Goal: Navigation & Orientation: Find specific page/section

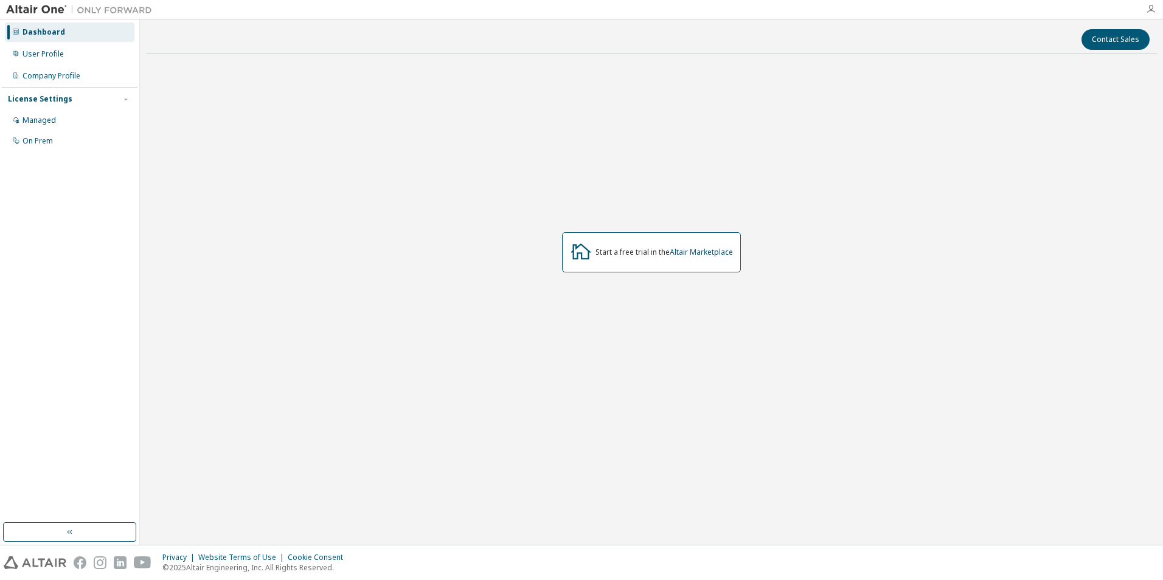
click at [1152, 10] on icon "button" at bounding box center [1151, 9] width 10 height 10
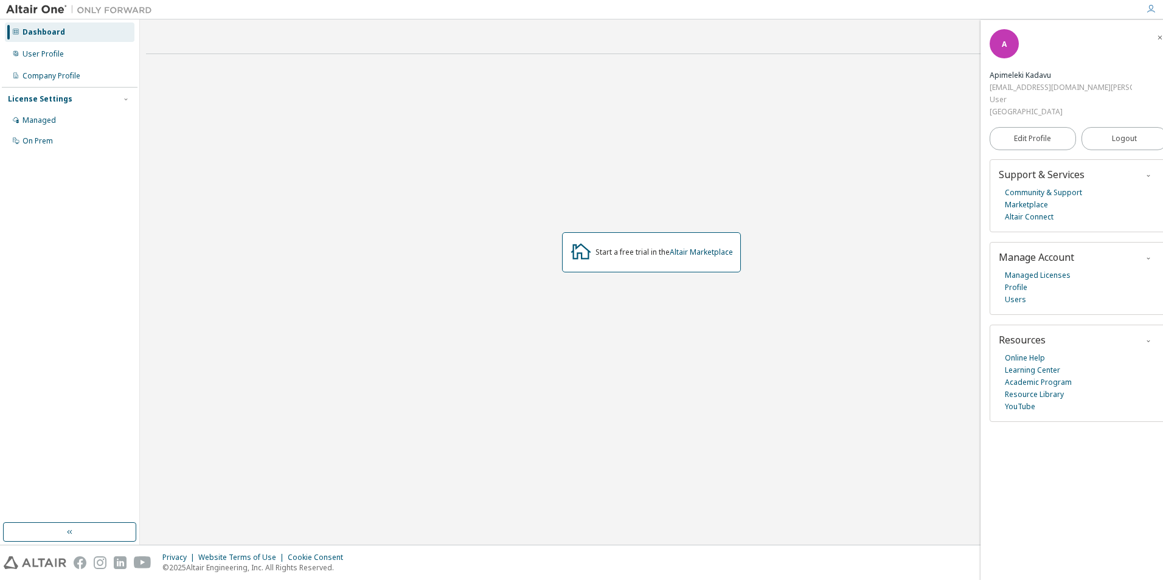
click at [1152, 10] on icon "button" at bounding box center [1151, 9] width 10 height 10
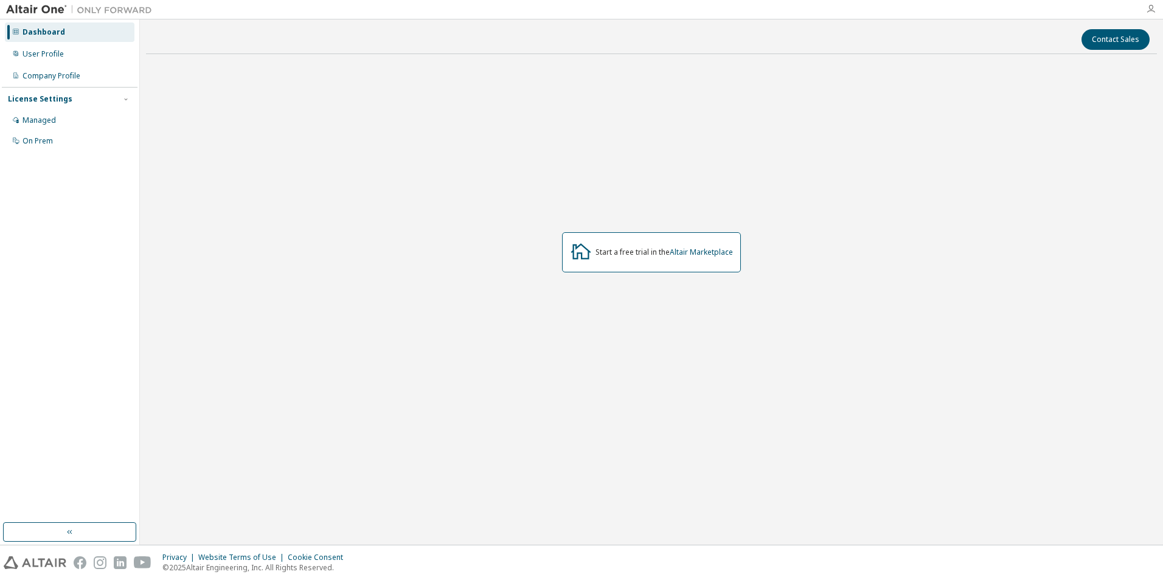
click at [1150, 10] on icon "button" at bounding box center [1151, 9] width 10 height 10
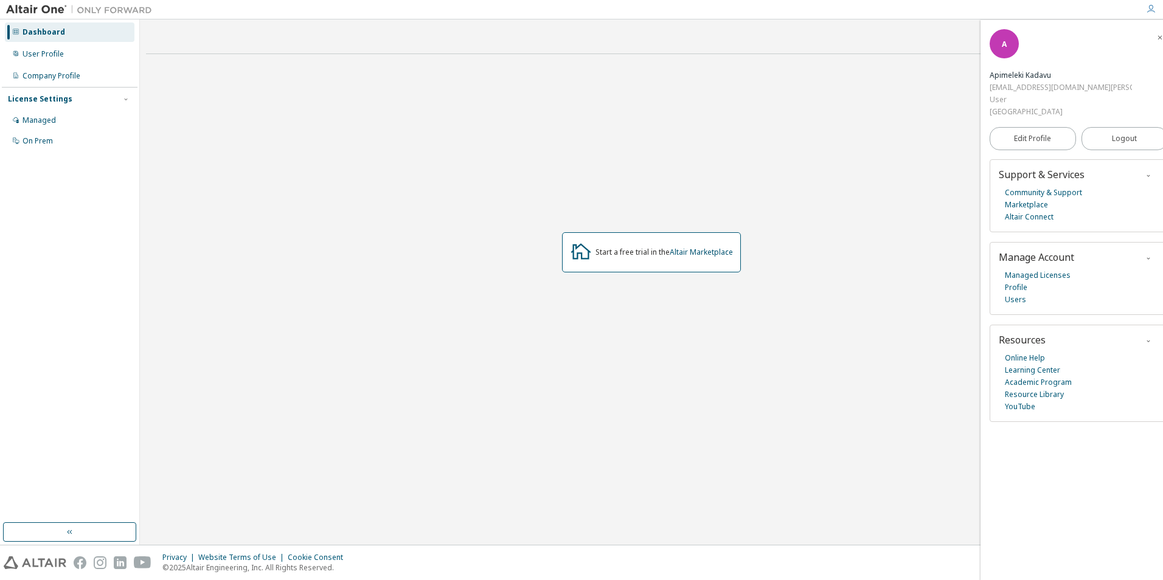
click at [1153, 7] on icon "button" at bounding box center [1151, 9] width 10 height 10
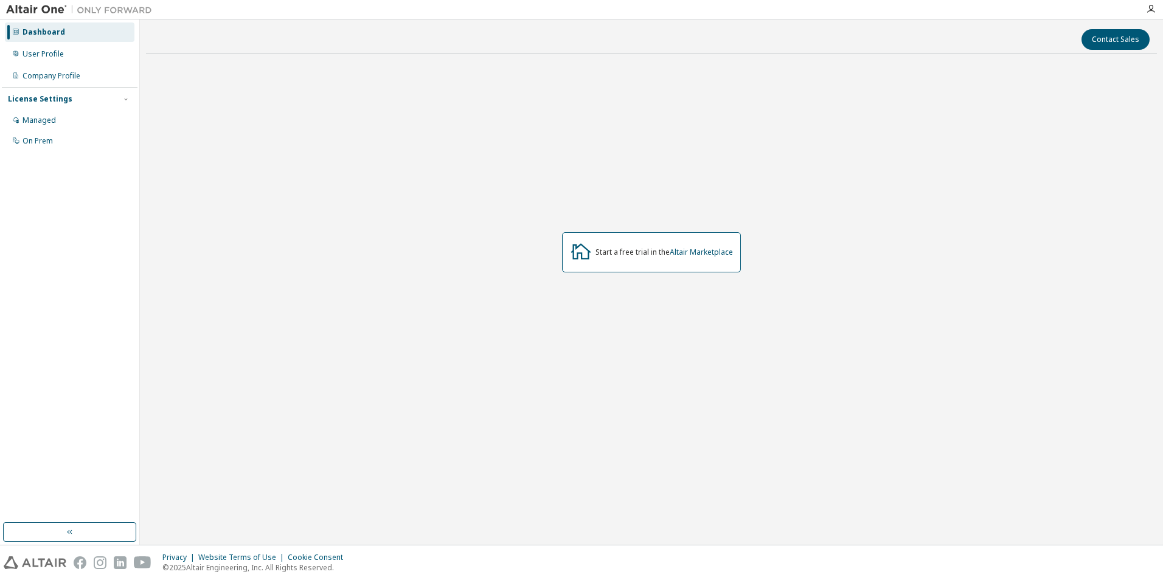
click at [1158, 11] on div at bounding box center [1151, 9] width 24 height 10
click at [1149, 11] on icon "button" at bounding box center [1151, 9] width 10 height 10
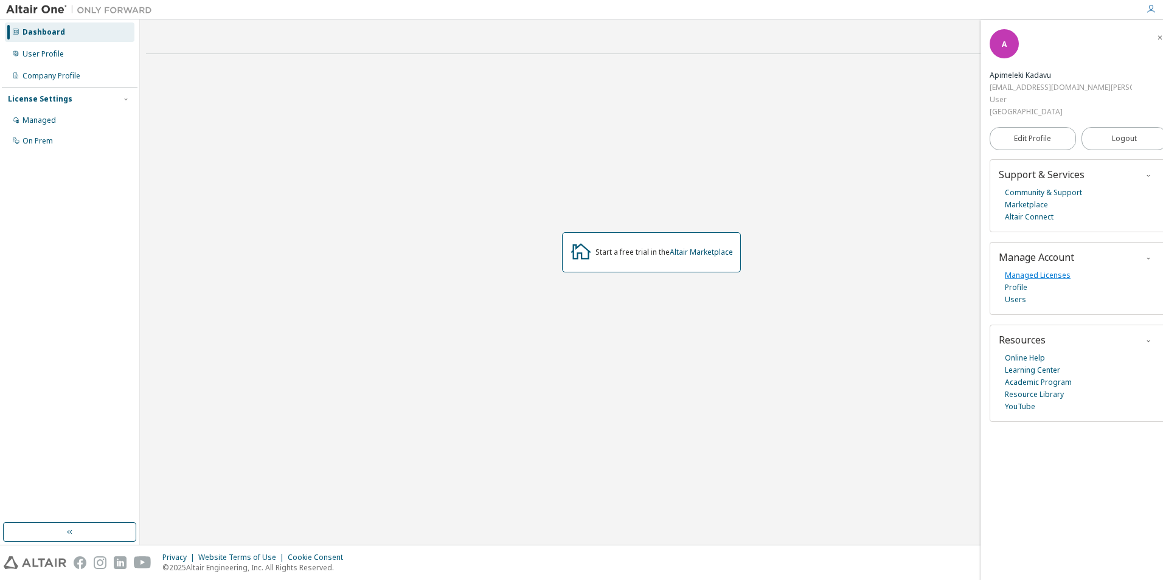
click at [1040, 270] on link "Managed Licenses" at bounding box center [1038, 276] width 66 height 12
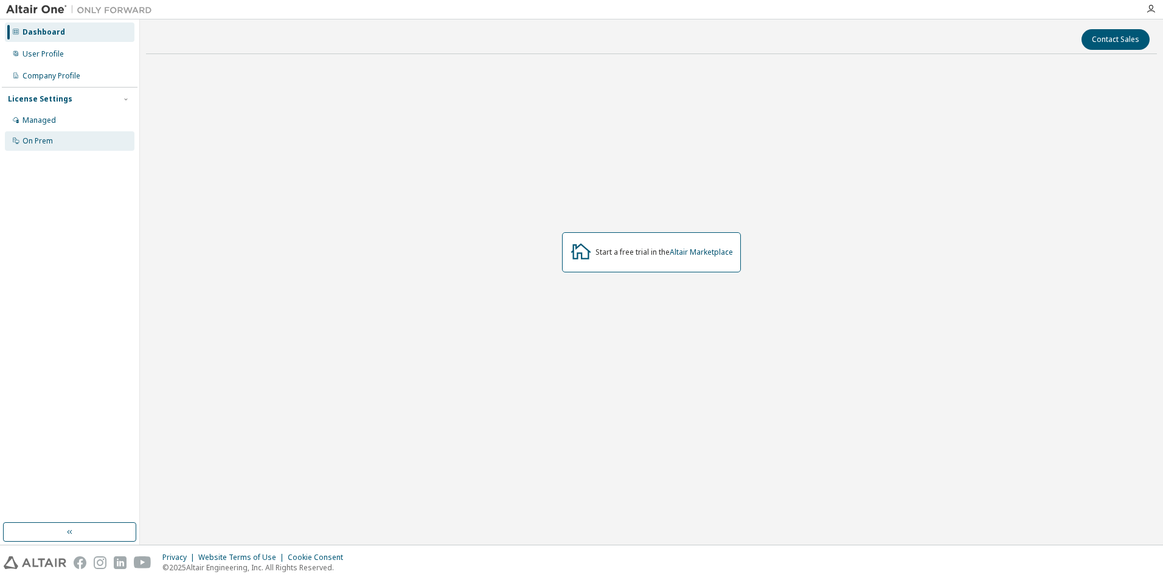
click at [33, 142] on div "On Prem" at bounding box center [38, 141] width 30 height 10
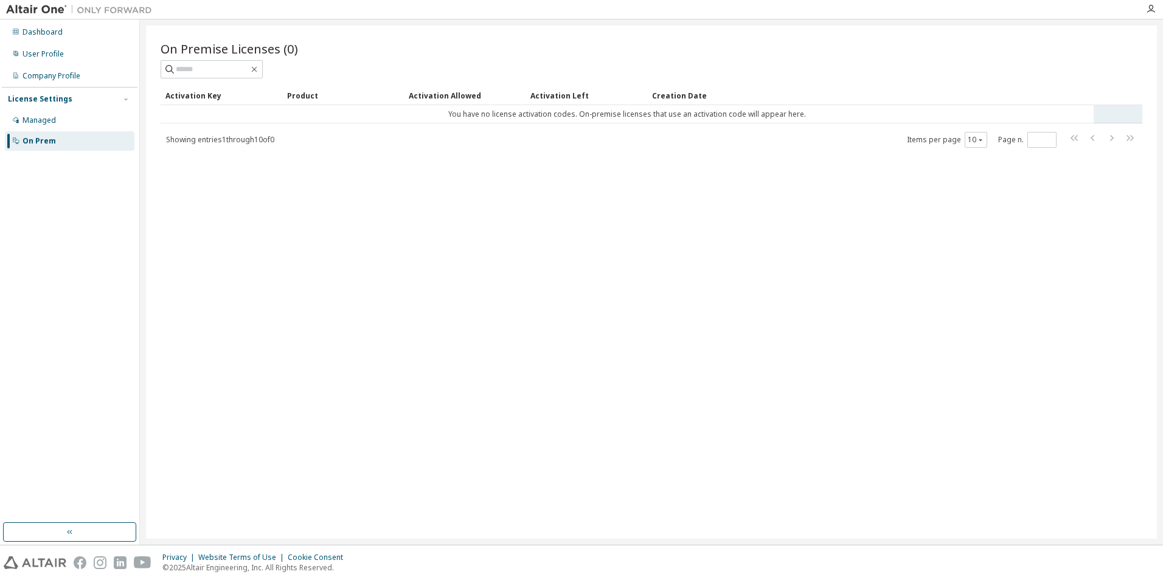
click at [241, 111] on td "You have no license activation codes. On-premise licenses that use an activatio…" at bounding box center [627, 114] width 933 height 18
click at [60, 125] on div "Managed" at bounding box center [70, 120] width 130 height 19
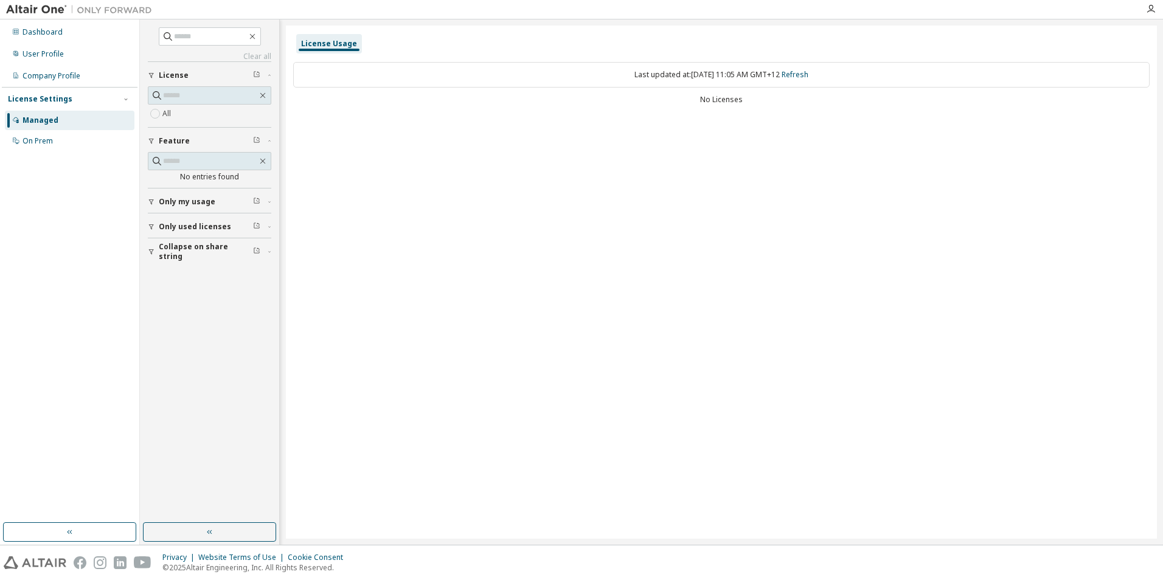
click at [195, 203] on span "Only my usage" at bounding box center [187, 202] width 57 height 10
click at [567, 147] on div "License Usage Last updated at: Mon 2025-09-15 11:05 AM GMT+12 Refresh No Licens…" at bounding box center [721, 282] width 871 height 513
click at [1149, 15] on div at bounding box center [1151, 9] width 24 height 18
click at [1152, 8] on icon "button" at bounding box center [1151, 9] width 10 height 10
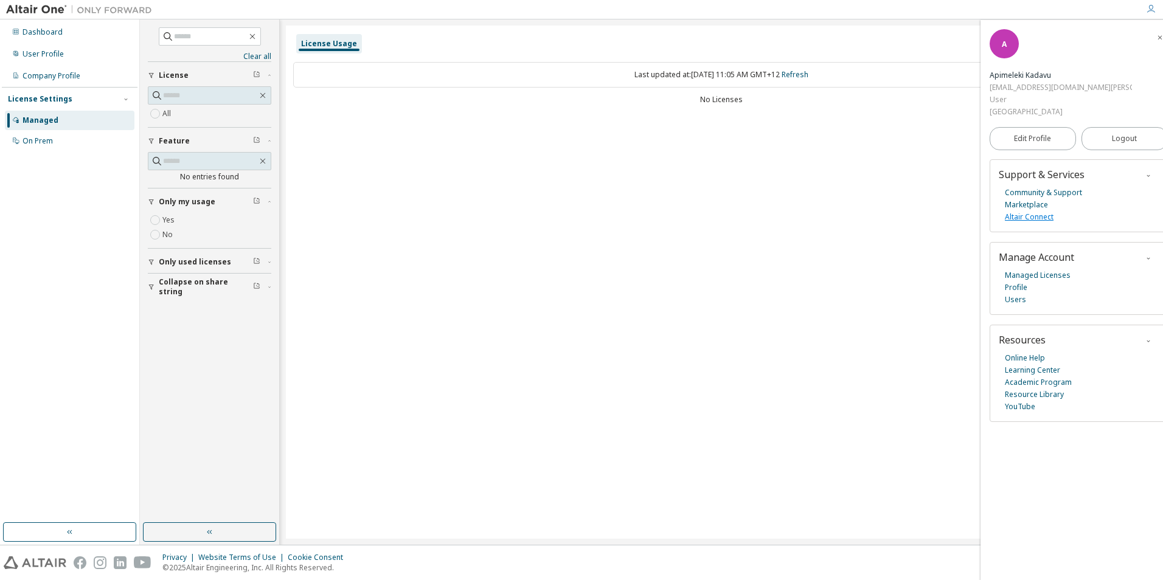
click at [1035, 211] on link "Altair Connect" at bounding box center [1029, 217] width 49 height 12
click at [538, 341] on div "License Usage Last updated at: Mon 2025-09-15 11:05 AM GMT+12 Refresh No Licens…" at bounding box center [721, 282] width 871 height 513
click at [24, 31] on div "Dashboard" at bounding box center [43, 32] width 40 height 10
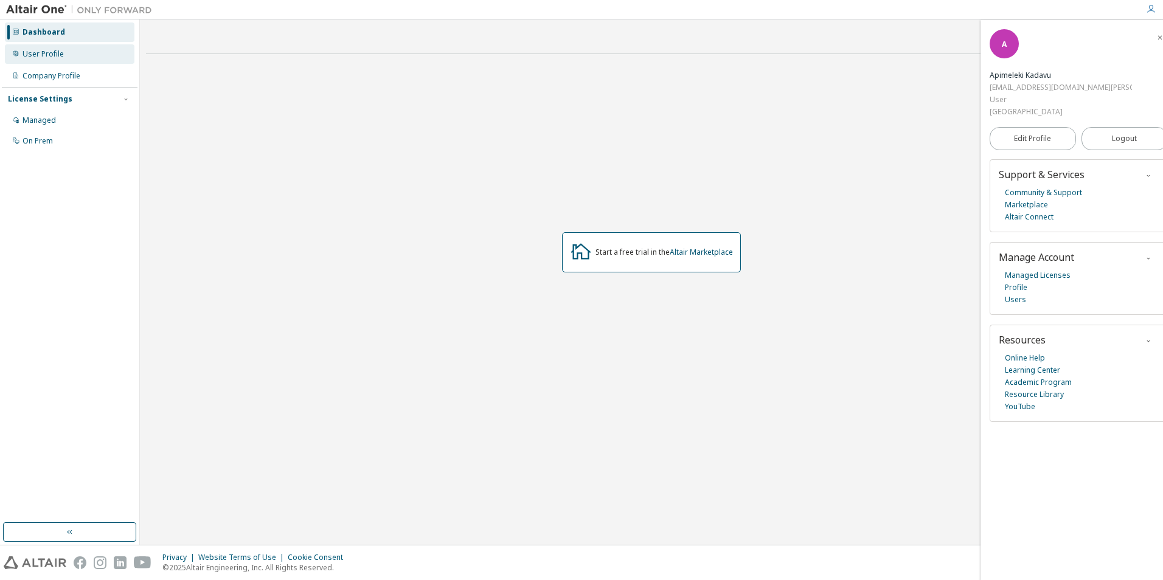
click at [54, 57] on div "User Profile" at bounding box center [43, 54] width 41 height 10
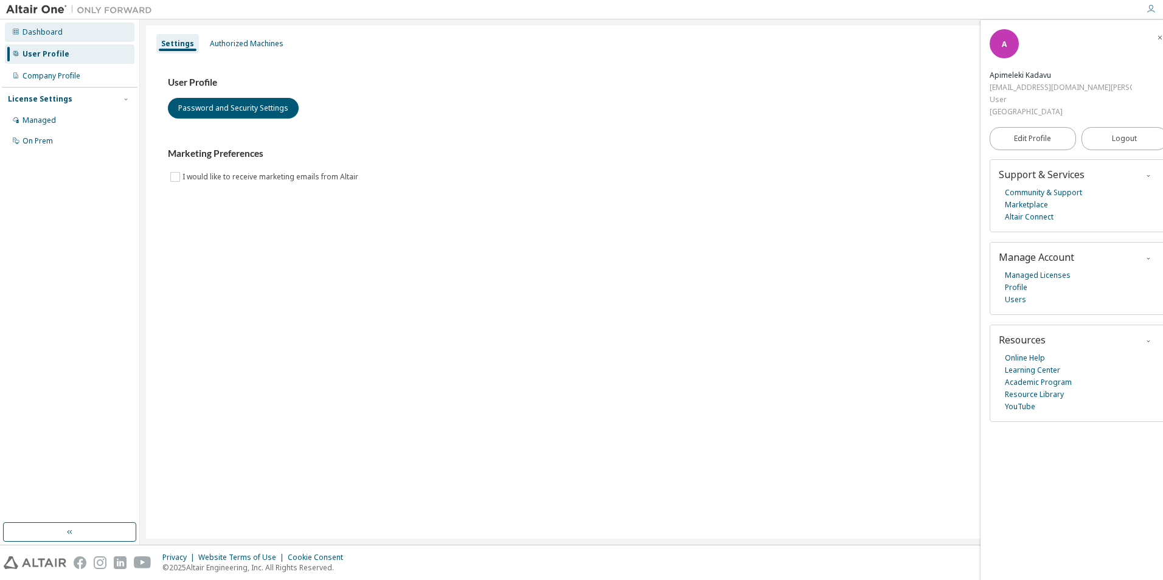
click at [55, 37] on div "Dashboard" at bounding box center [43, 32] width 40 height 10
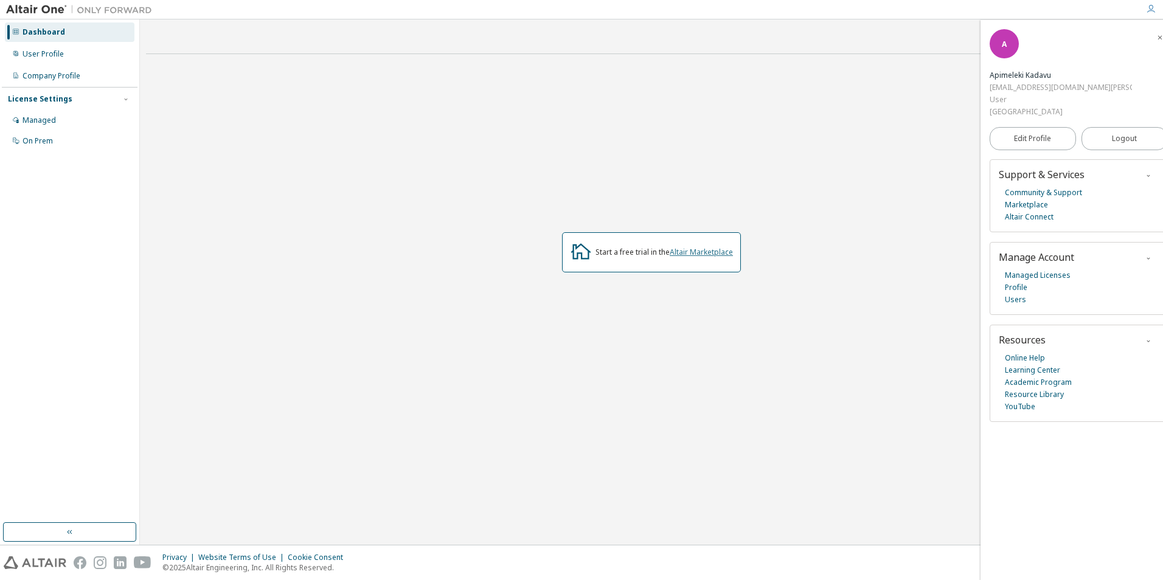
click at [694, 251] on link "Altair Marketplace" at bounding box center [701, 252] width 63 height 10
